Goal: Task Accomplishment & Management: Use online tool/utility

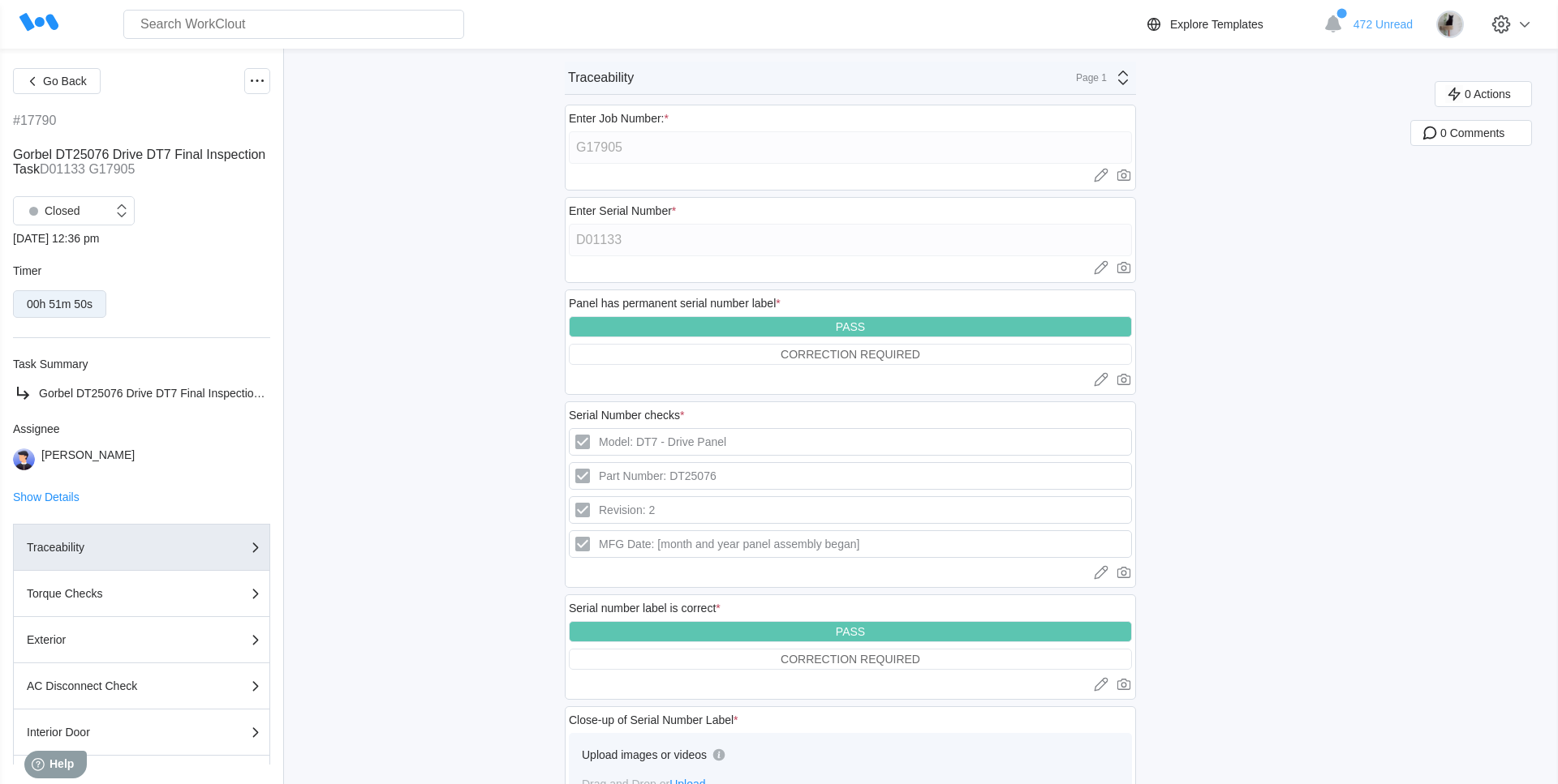
scroll to position [278, 0]
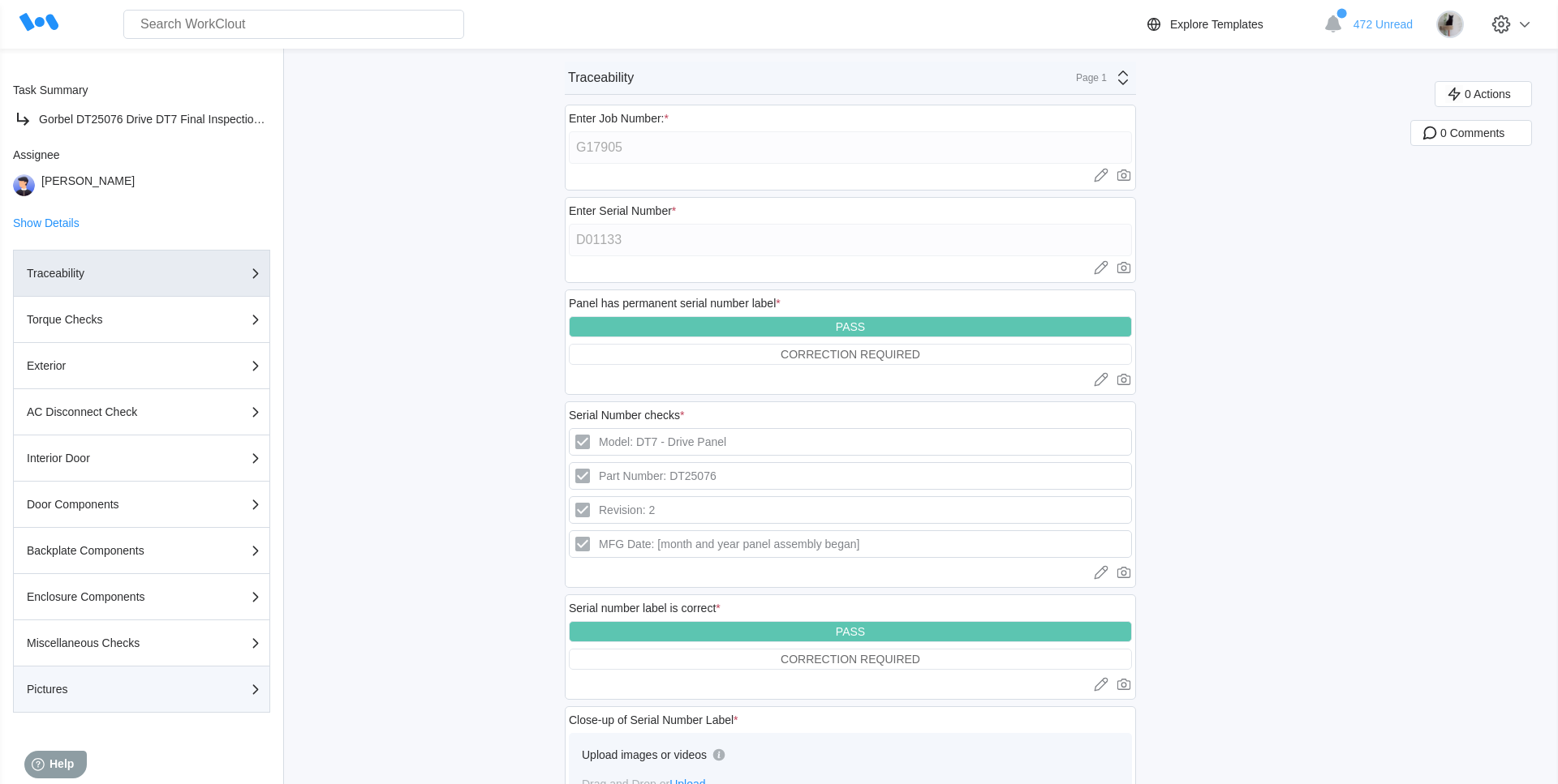
click at [96, 700] on button "Pictures" at bounding box center [141, 690] width 258 height 47
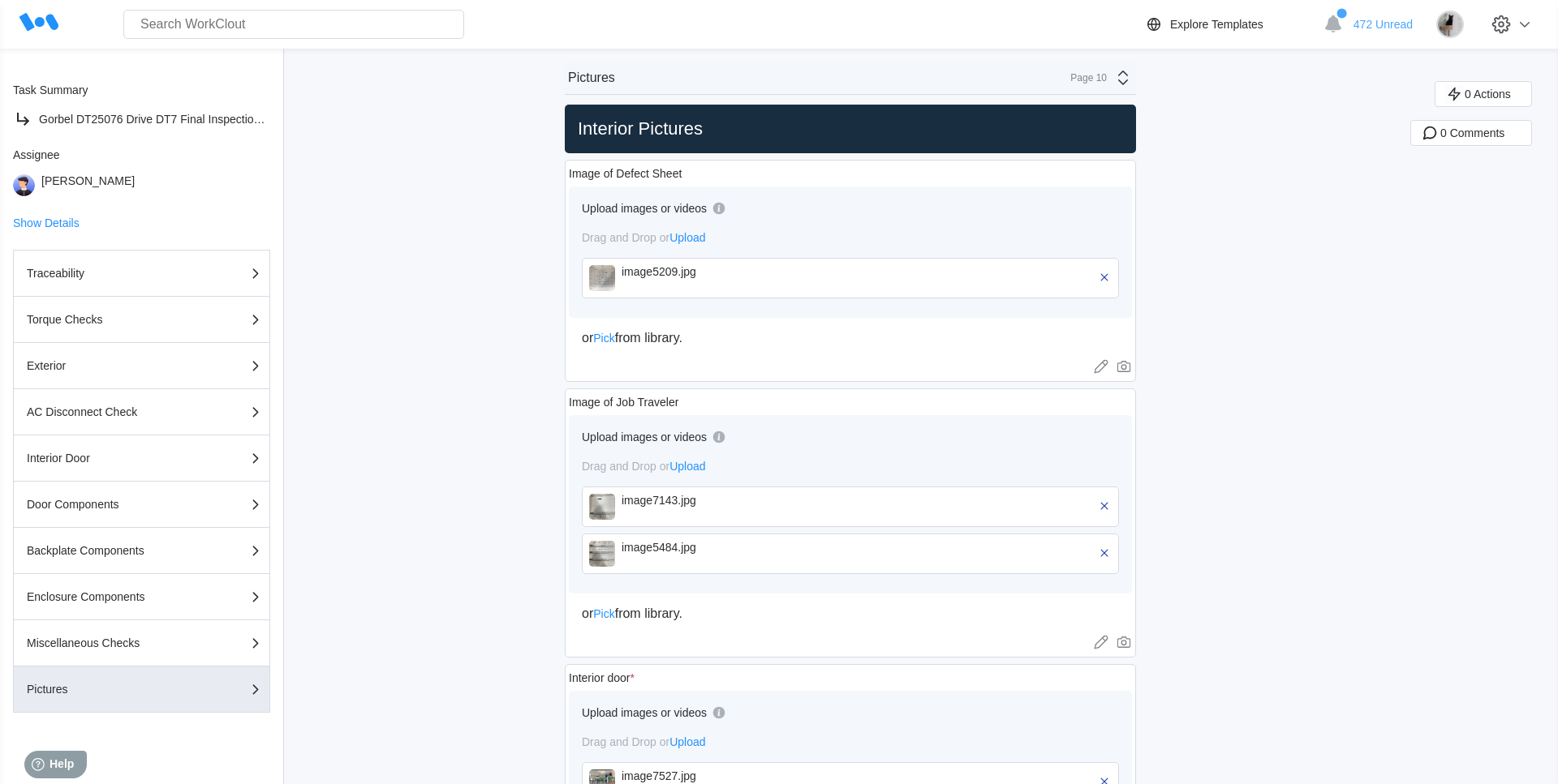
click at [1126, 361] on icon at bounding box center [1124, 367] width 16 height 16
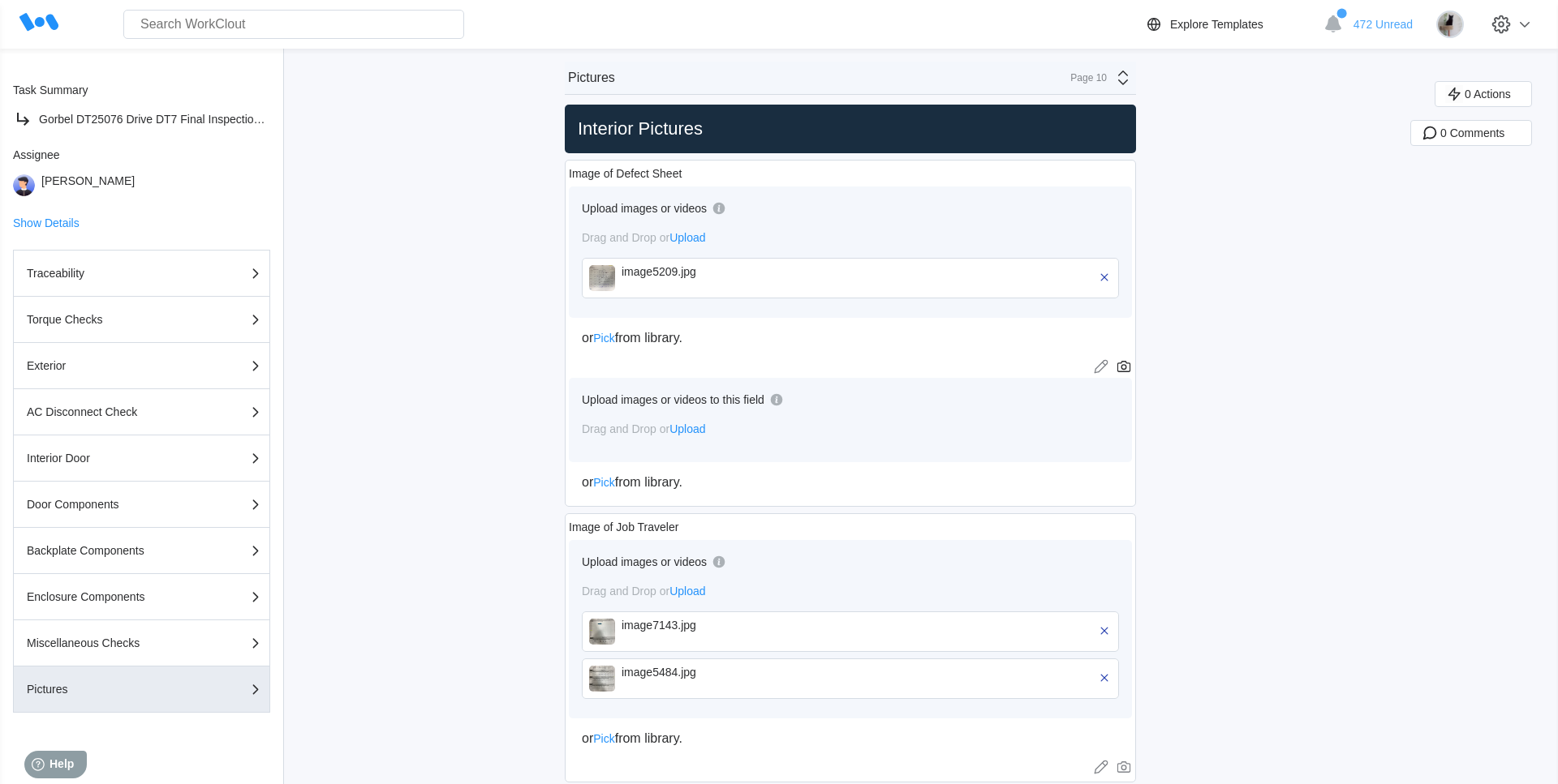
click at [696, 429] on span "Upload" at bounding box center [687, 429] width 36 height 13
click at [690, 425] on span "Upload" at bounding box center [687, 429] width 36 height 13
click at [693, 431] on span "Upload" at bounding box center [687, 429] width 36 height 13
click at [1121, 368] on icon at bounding box center [1124, 367] width 5 height 5
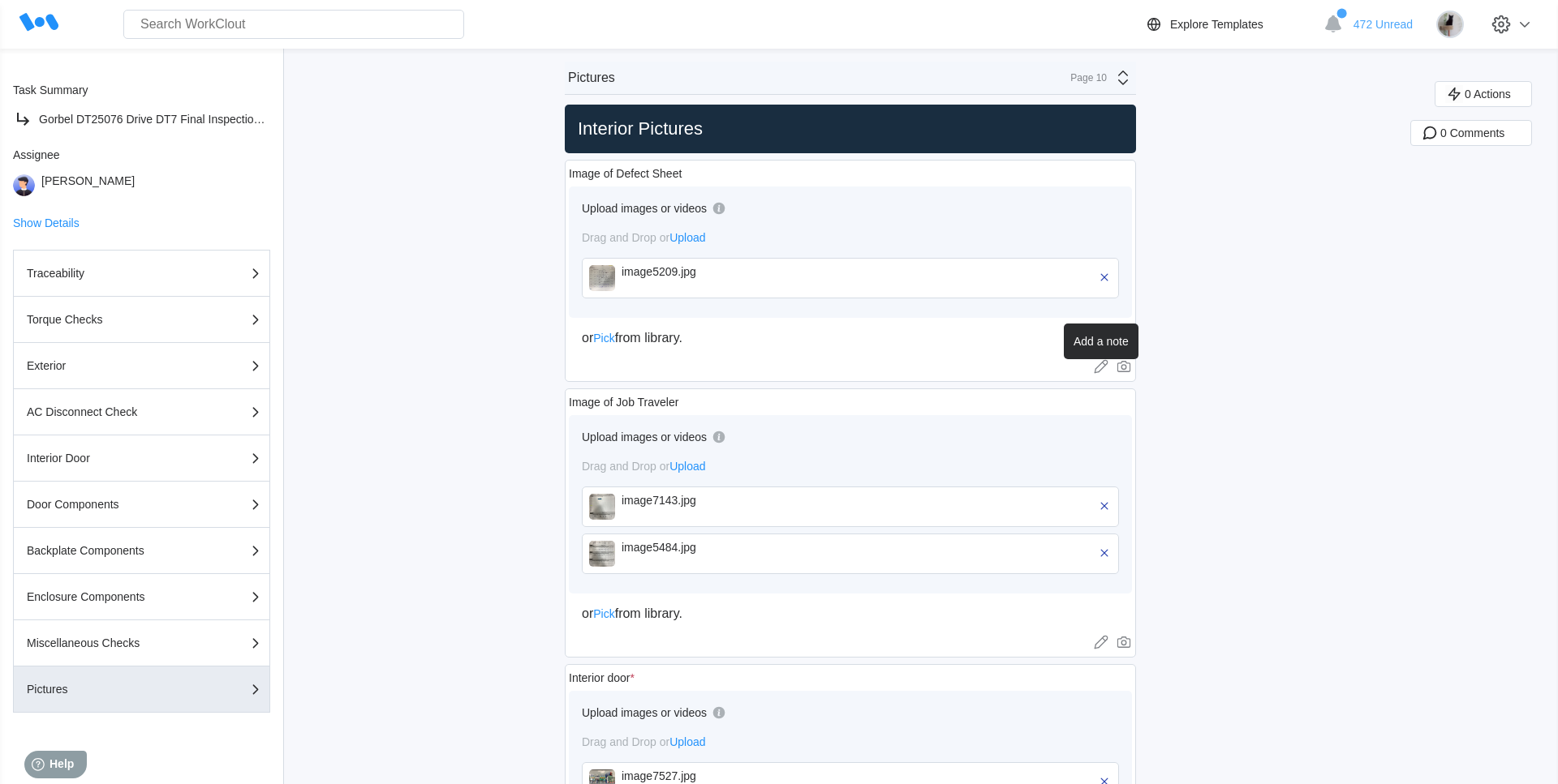
click at [1101, 371] on icon at bounding box center [1101, 367] width 16 height 16
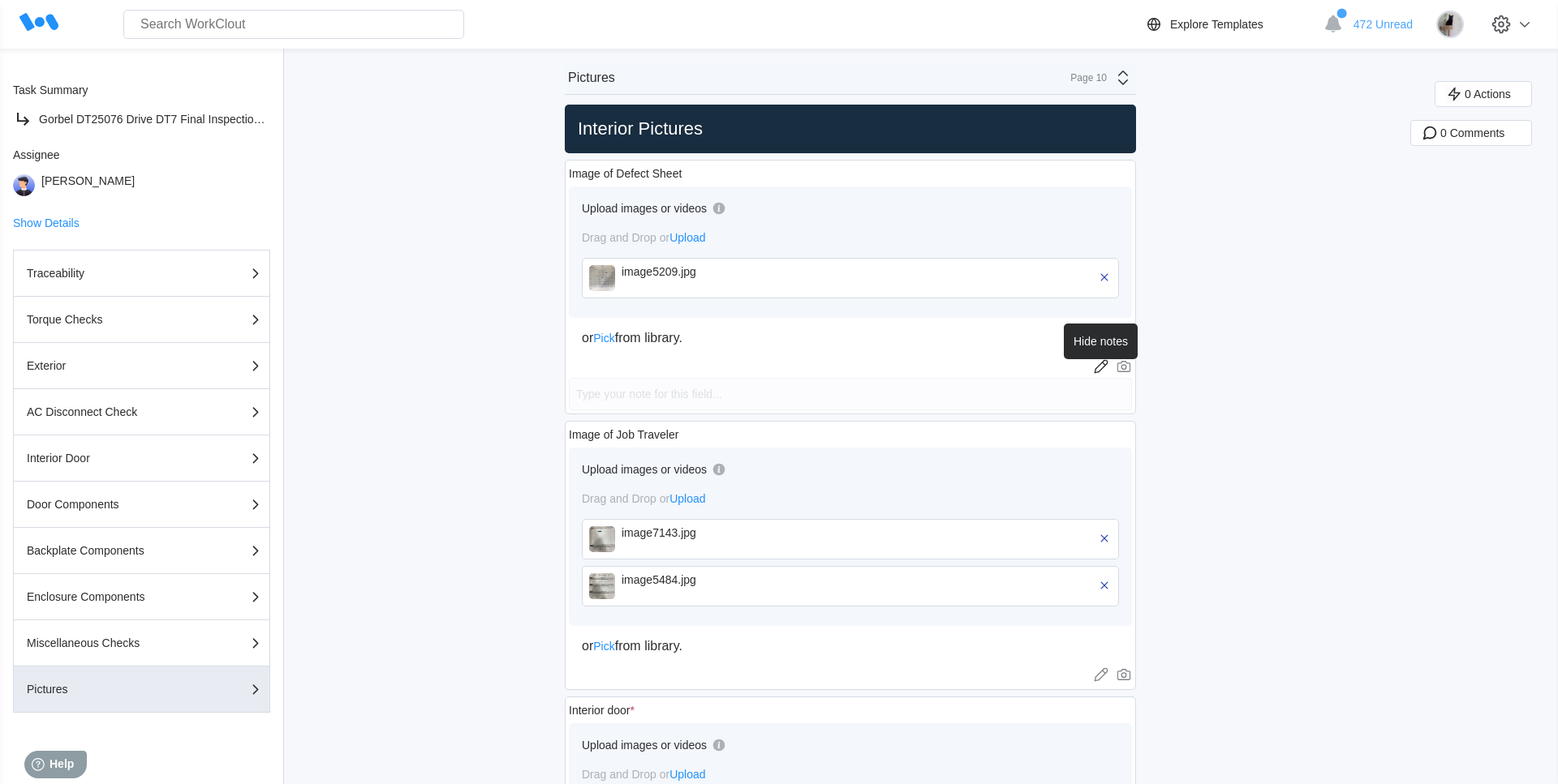
click at [1101, 371] on icon at bounding box center [1101, 367] width 16 height 16
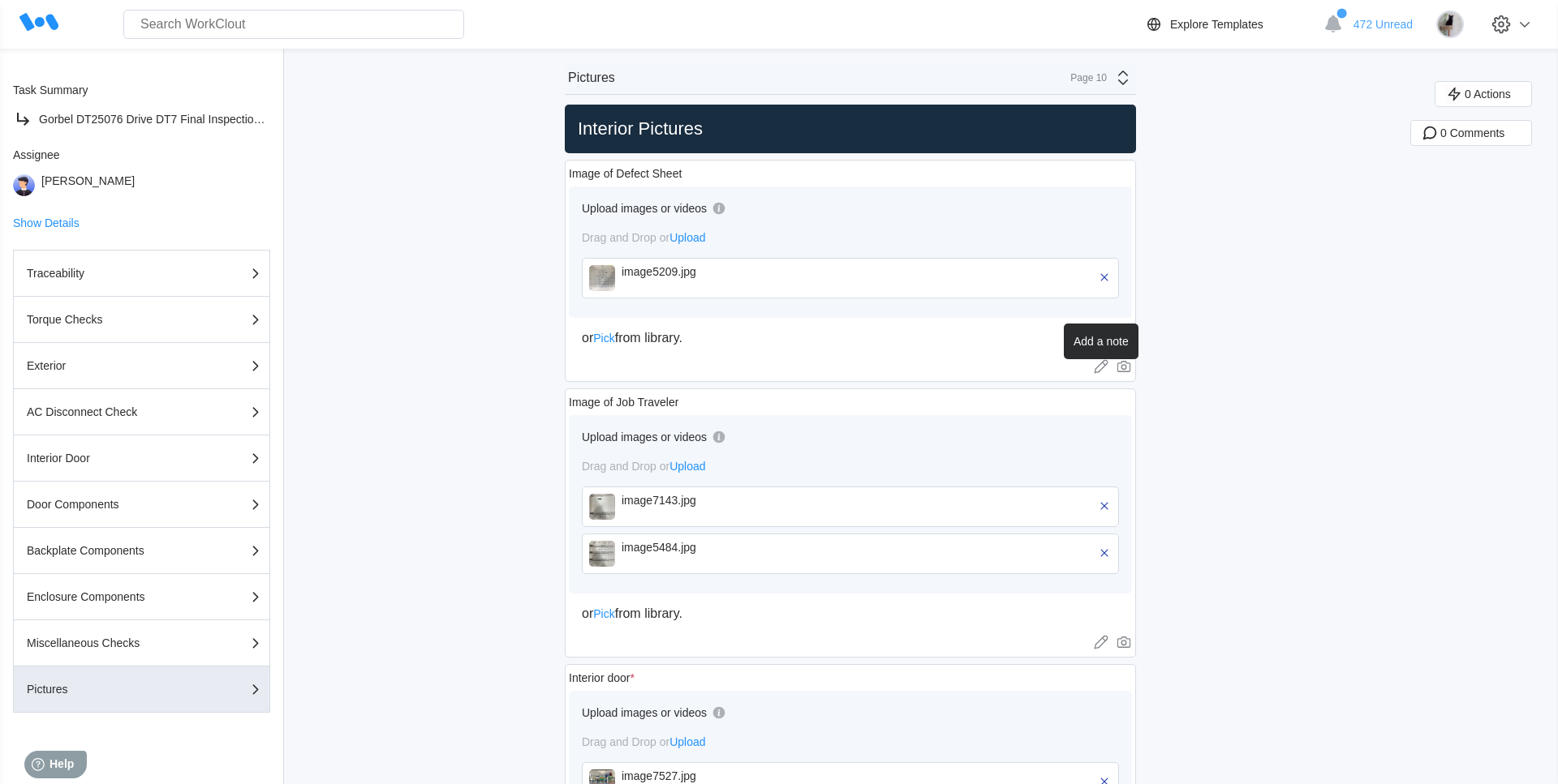
click at [1101, 371] on icon at bounding box center [1101, 367] width 16 height 16
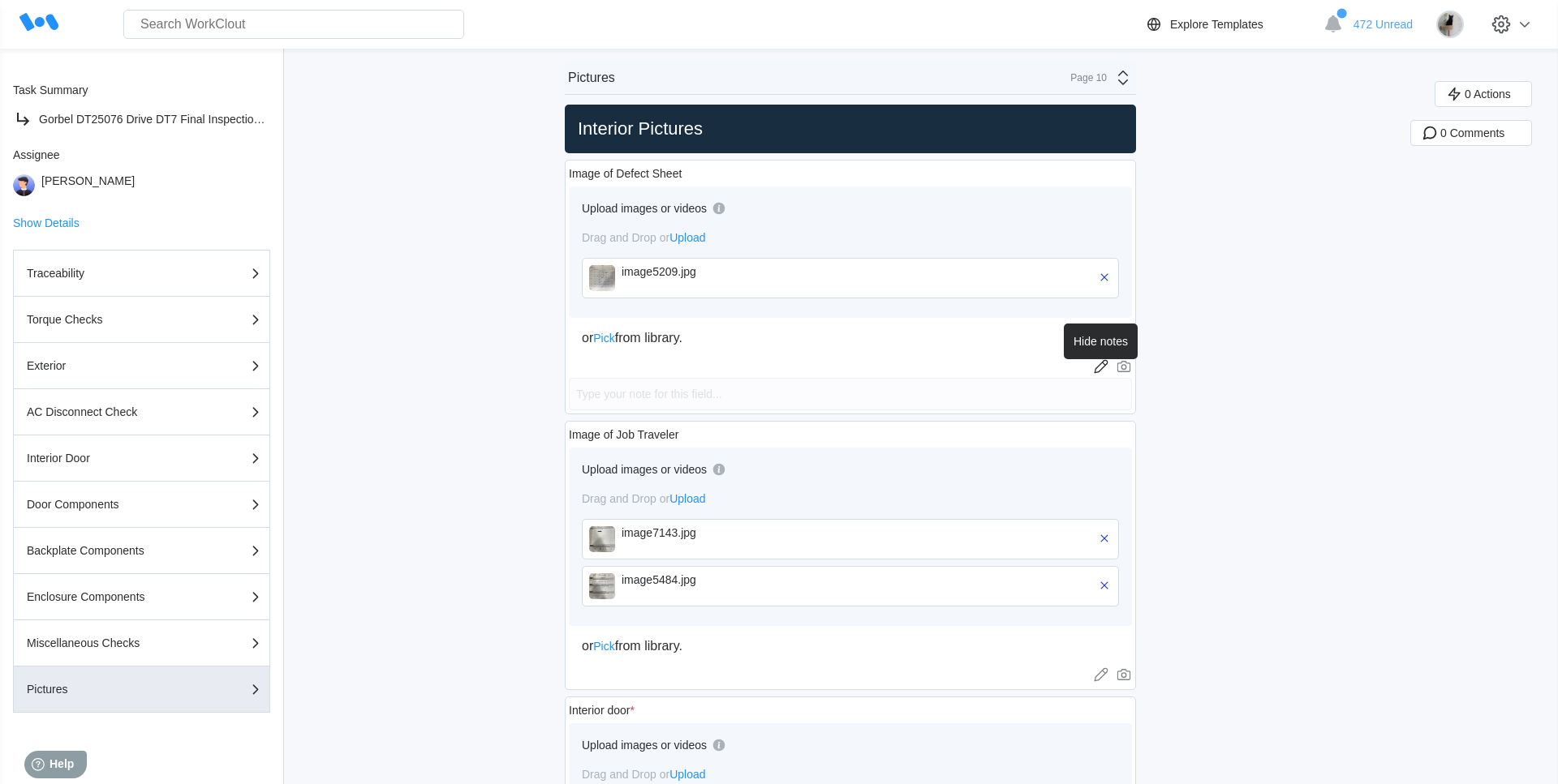
click at [1101, 371] on icon at bounding box center [1101, 367] width 16 height 16
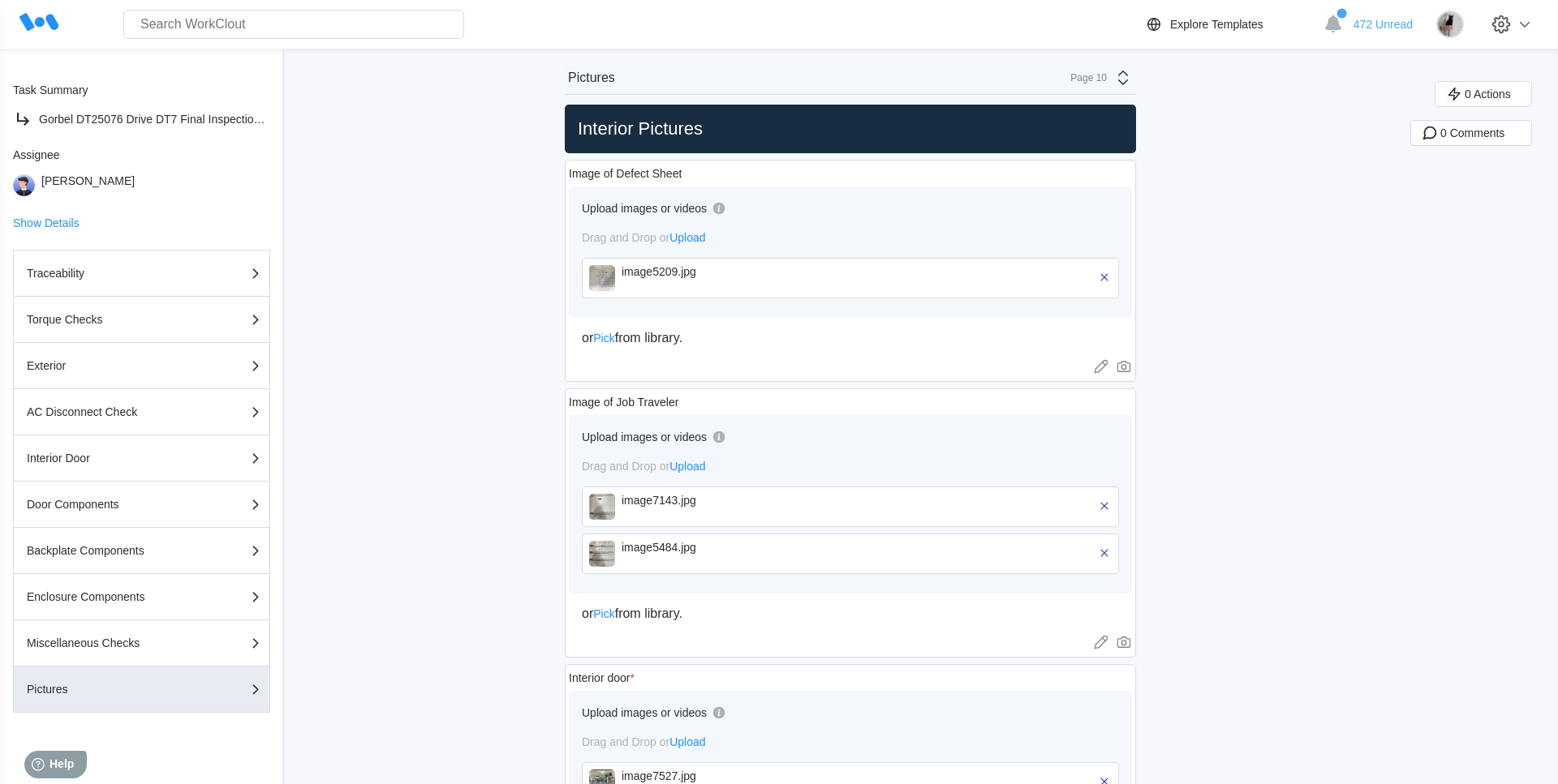
click at [610, 274] on img at bounding box center [601, 278] width 26 height 26
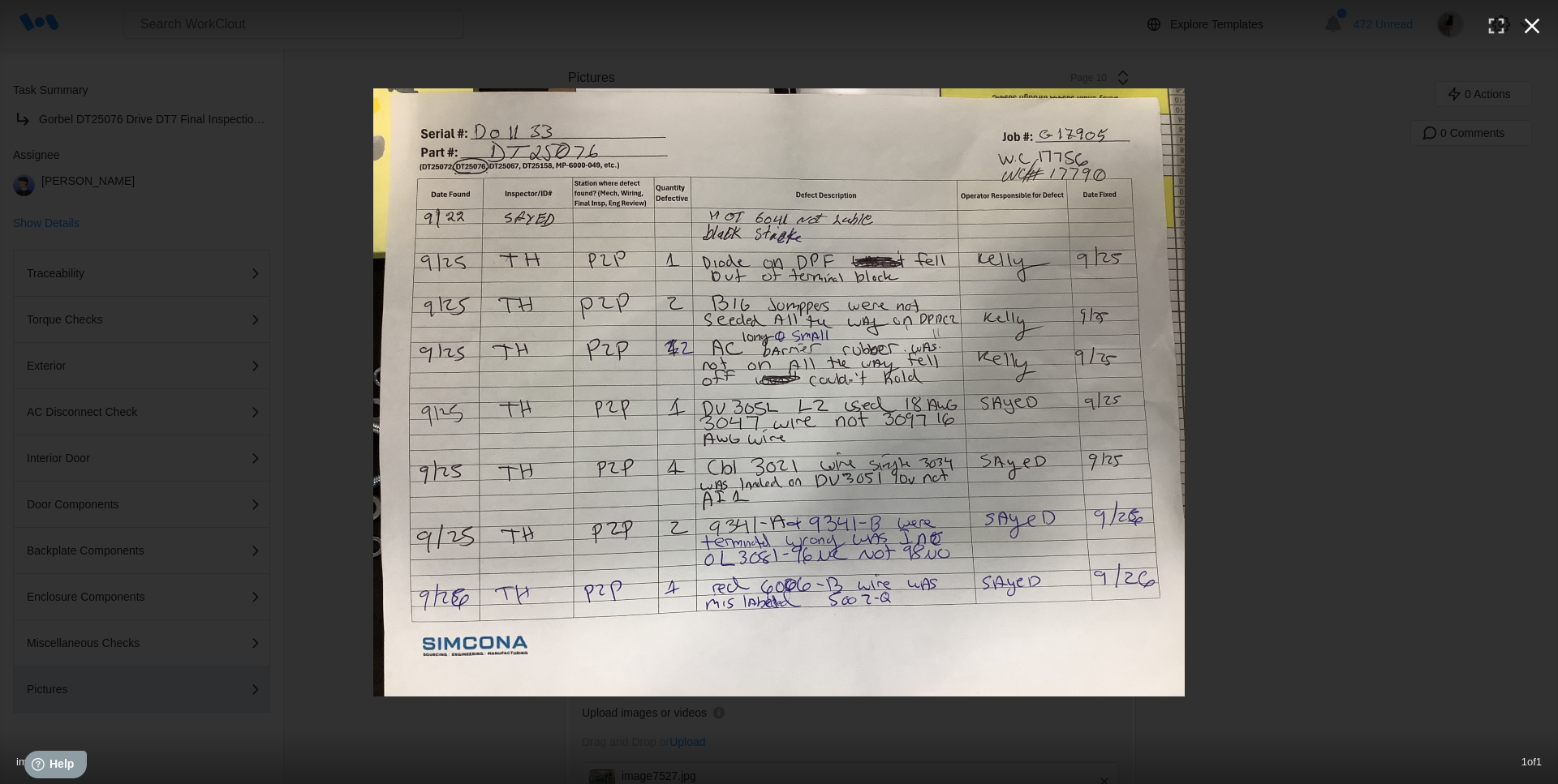
click at [1526, 19] on icon "button" at bounding box center [1531, 25] width 26 height 26
